Goal: Transaction & Acquisition: Purchase product/service

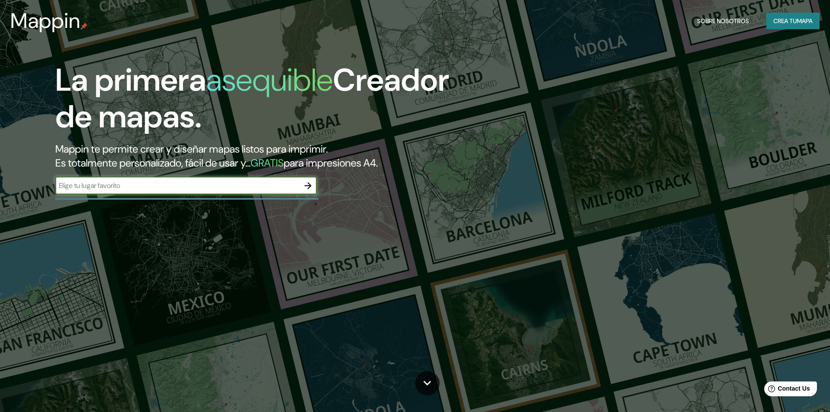
click at [128, 187] on input "text" at bounding box center [177, 185] width 244 height 10
type input "caleta san [PERSON_NAME]"
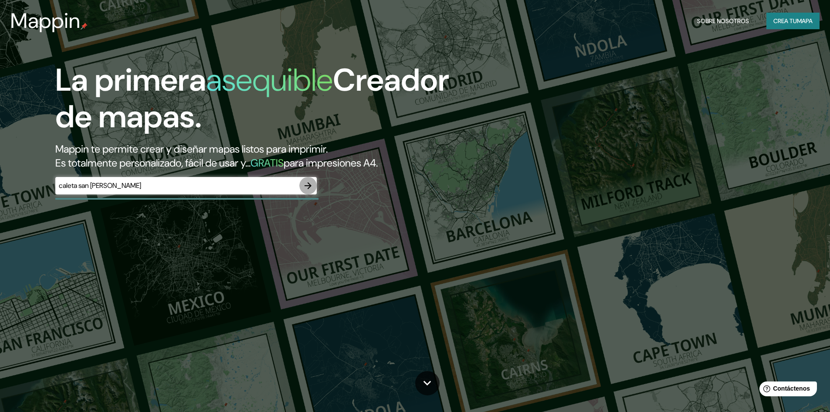
click at [306, 185] on icon "button" at bounding box center [308, 185] width 10 height 10
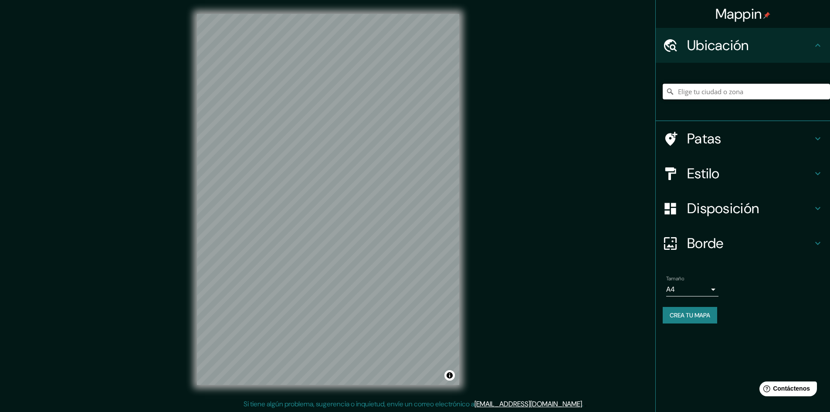
click at [717, 92] on input "Elige tu ciudad o zona" at bounding box center [746, 92] width 167 height 16
click at [311, 166] on div at bounding box center [311, 167] width 7 height 7
click at [461, 241] on div "© Mapbox © OpenStreetMap Improve this map" at bounding box center [328, 198] width 290 height 399
click at [807, 90] on input "[GEOGRAPHIC_DATA], provincia [PERSON_NAME][GEOGRAPHIC_DATA], [GEOGRAPHIC_DATA]" at bounding box center [746, 92] width 167 height 16
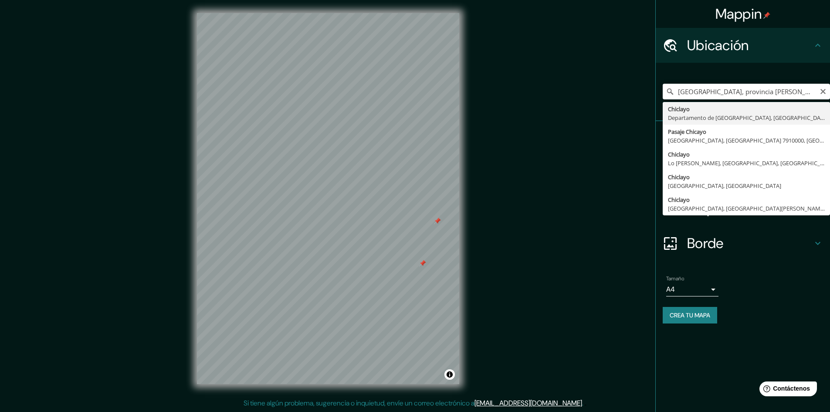
type input "Chiclayo, Departamento de [GEOGRAPHIC_DATA], [GEOGRAPHIC_DATA]"
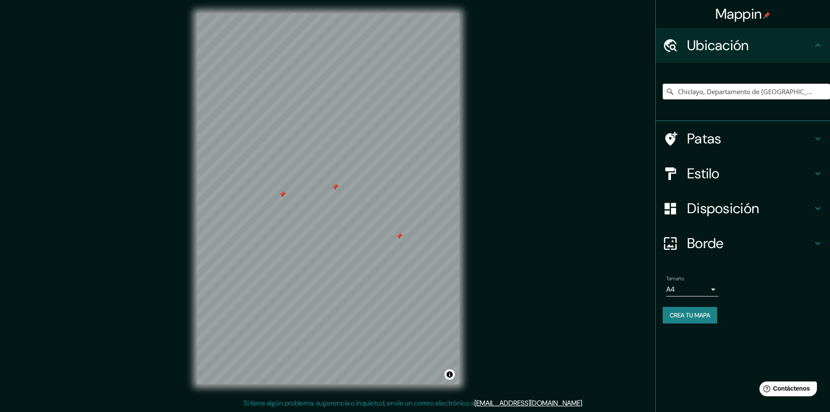
click at [278, 13] on div at bounding box center [328, 13] width 262 height 0
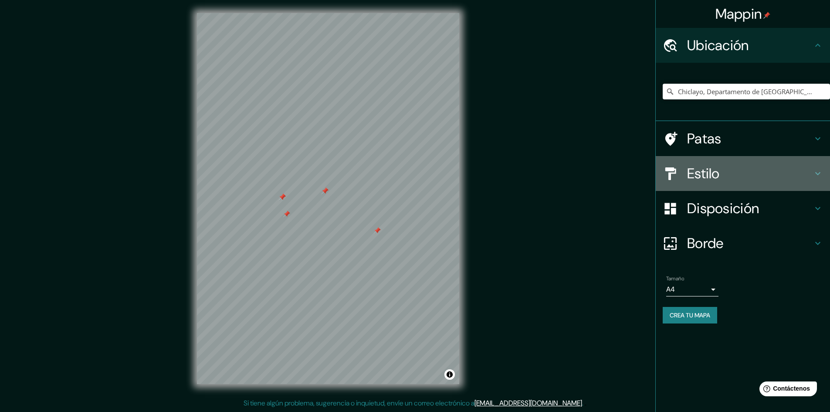
click at [702, 181] on font "Estilo" at bounding box center [703, 173] width 33 height 18
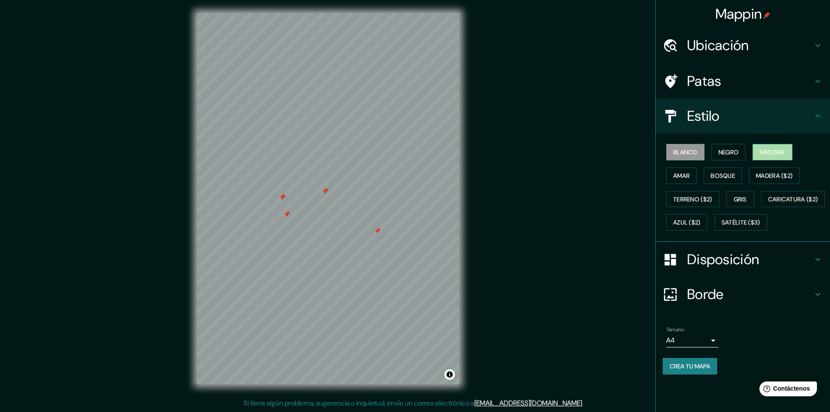
click at [765, 150] on font "Natural" at bounding box center [773, 152] width 26 height 8
click at [692, 158] on button "Blanco" at bounding box center [685, 152] width 38 height 17
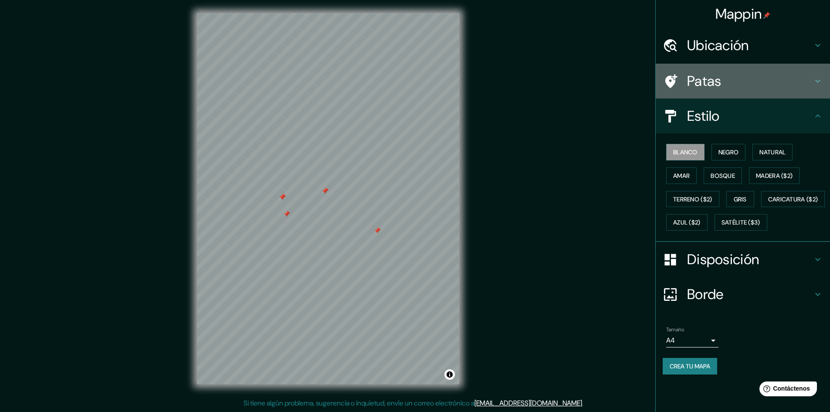
click at [726, 82] on h4 "Patas" at bounding box center [750, 80] width 126 height 17
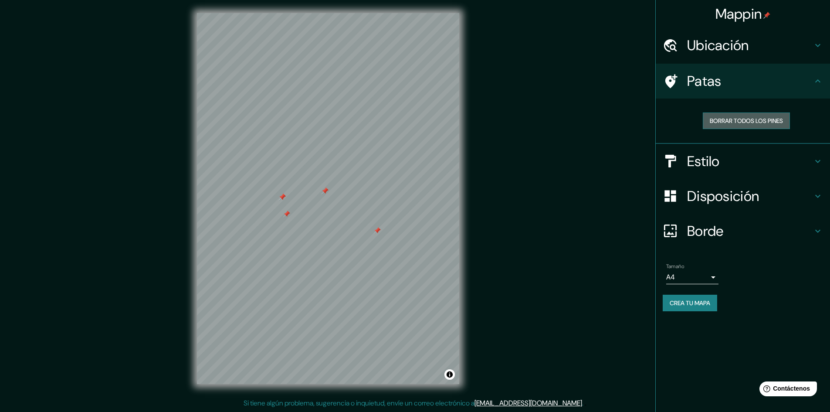
click at [782, 121] on font "Borrar todos los pines" at bounding box center [746, 121] width 73 height 8
click at [738, 189] on font "Disposición" at bounding box center [723, 196] width 72 height 18
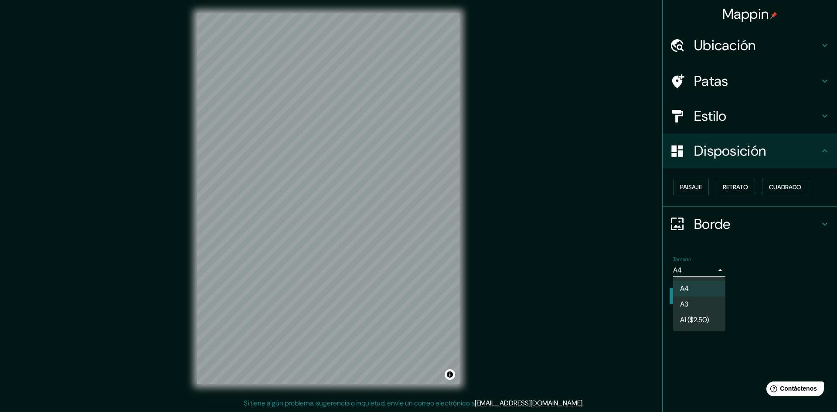
click at [702, 267] on body "Mappin Ubicación Chiclayo, Departamento de [GEOGRAPHIC_DATA], [GEOGRAPHIC_DATA]…" at bounding box center [418, 205] width 837 height 412
click at [699, 303] on li "A3" at bounding box center [699, 305] width 52 height 16
type input "a4"
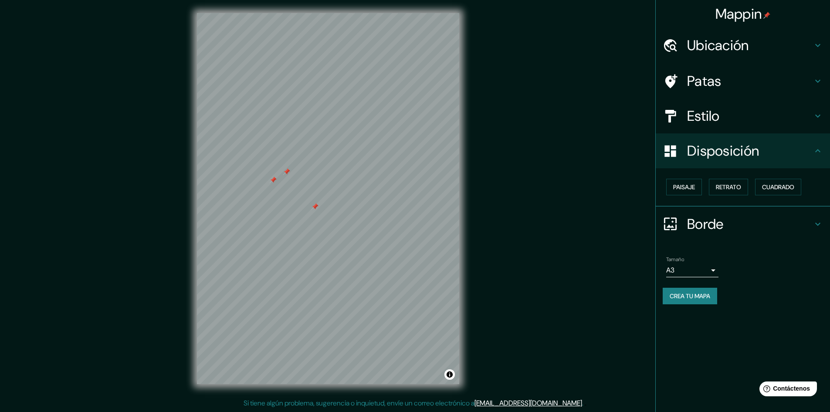
click at [284, 173] on div at bounding box center [286, 171] width 7 height 7
click at [284, 13] on div at bounding box center [328, 13] width 262 height 0
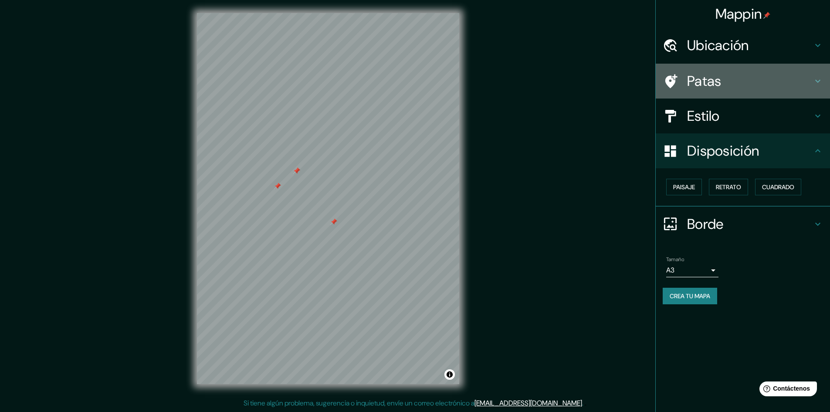
click at [733, 74] on h4 "Patas" at bounding box center [750, 80] width 126 height 17
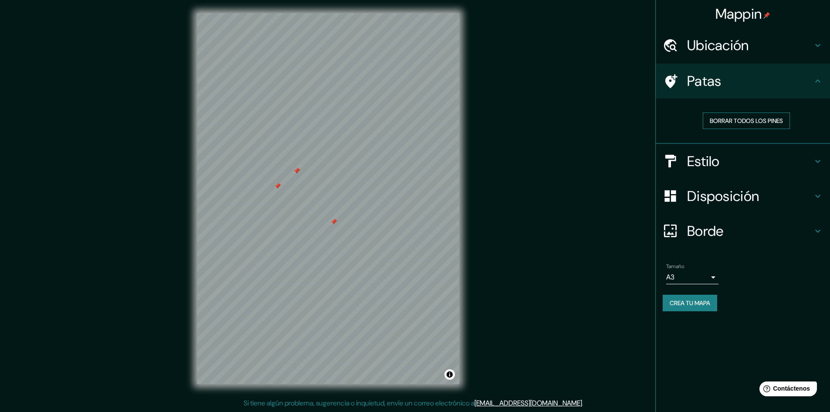
click at [736, 121] on font "Borrar todos los pines" at bounding box center [746, 121] width 73 height 8
click at [712, 36] on div "Ubicación" at bounding box center [743, 45] width 174 height 35
